Goal: Information Seeking & Learning: Learn about a topic

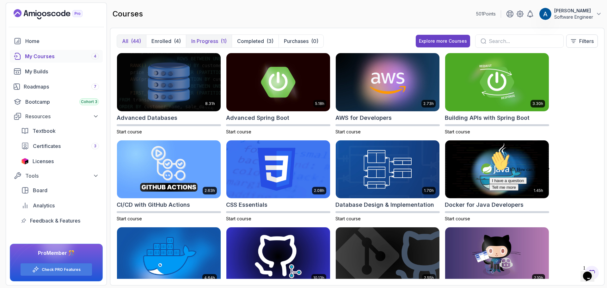
click at [219, 39] on button "In Progress (1)" at bounding box center [209, 41] width 46 height 13
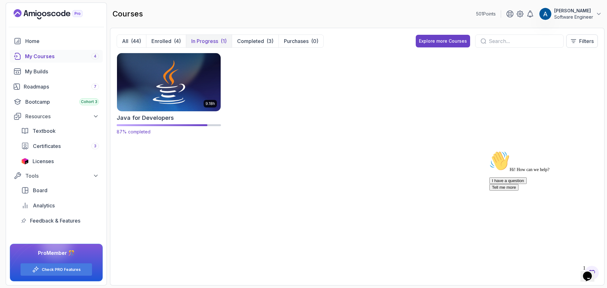
click at [195, 83] on img at bounding box center [168, 82] width 109 height 61
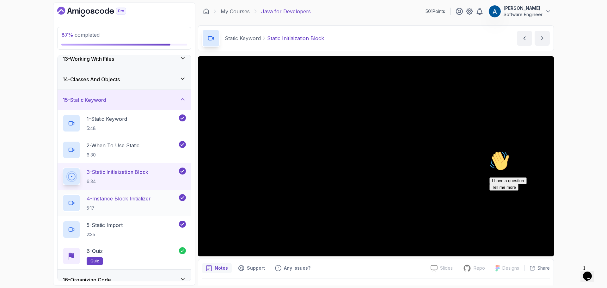
scroll to position [323, 0]
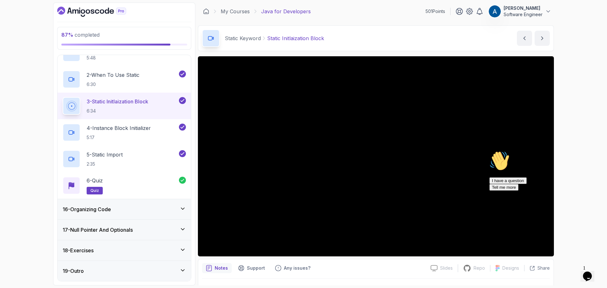
click at [135, 209] on div "16 - Organizing Code" at bounding box center [124, 209] width 123 height 8
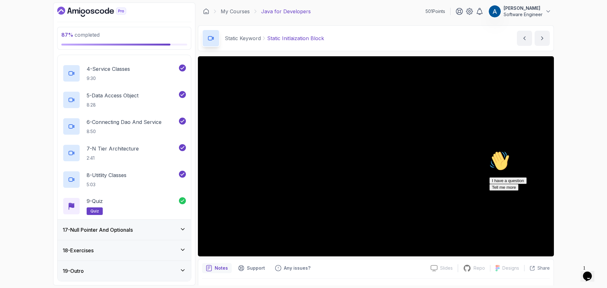
click at [127, 226] on div "17 - Null Pointer And Optionals" at bounding box center [124, 230] width 133 height 20
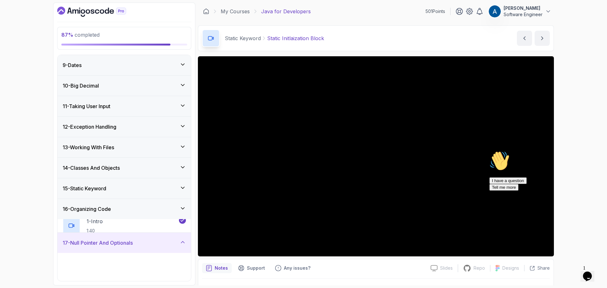
scroll to position [270, 0]
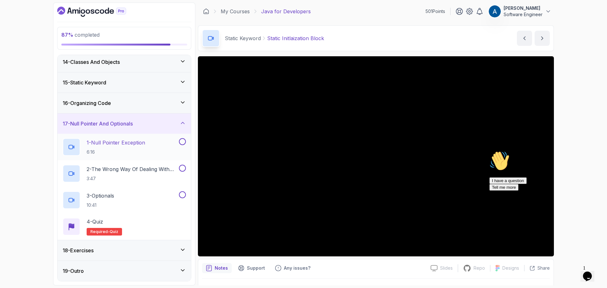
click at [152, 144] on div "1 - Null Pointer Exception 6:16" at bounding box center [120, 147] width 115 height 18
drag, startPoint x: 592, startPoint y: 195, endPoint x: 1082, endPoint y: 354, distance: 514.4
click at [489, 151] on icon "Chat attention grabber" at bounding box center [489, 151] width 0 height 0
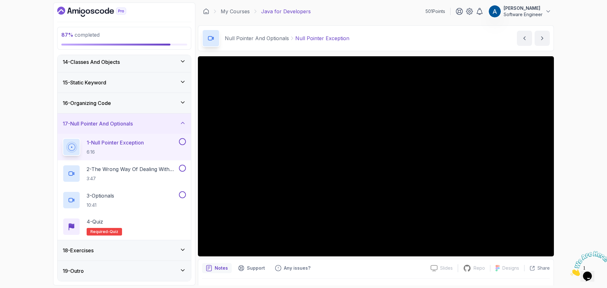
click at [570, 272] on icon "Close" at bounding box center [570, 274] width 0 height 5
